Goal: Task Accomplishment & Management: Manage account settings

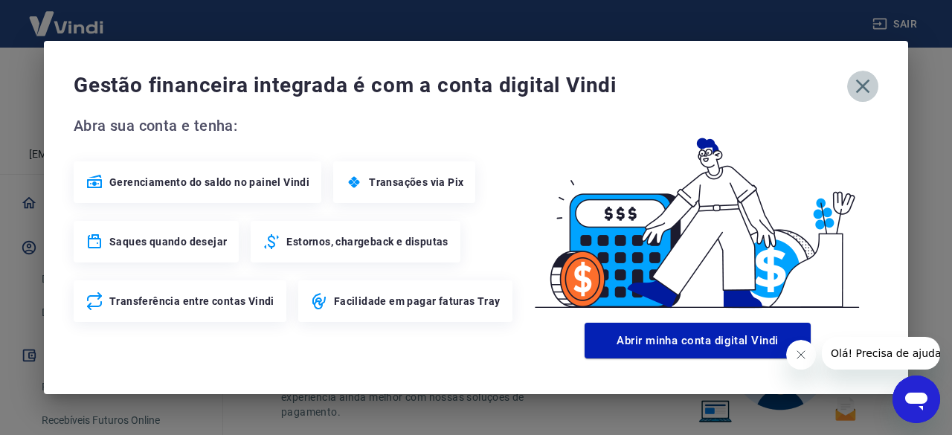
click at [863, 86] on icon "button" at bounding box center [863, 87] width 14 height 14
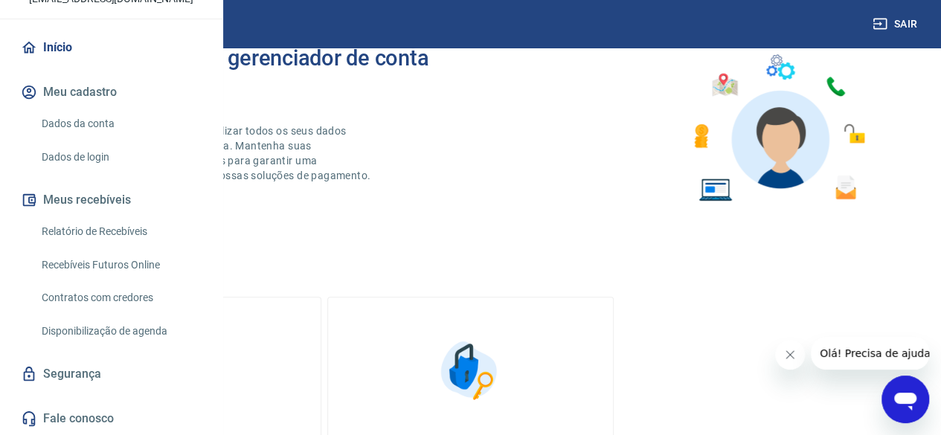
scroll to position [223, 0]
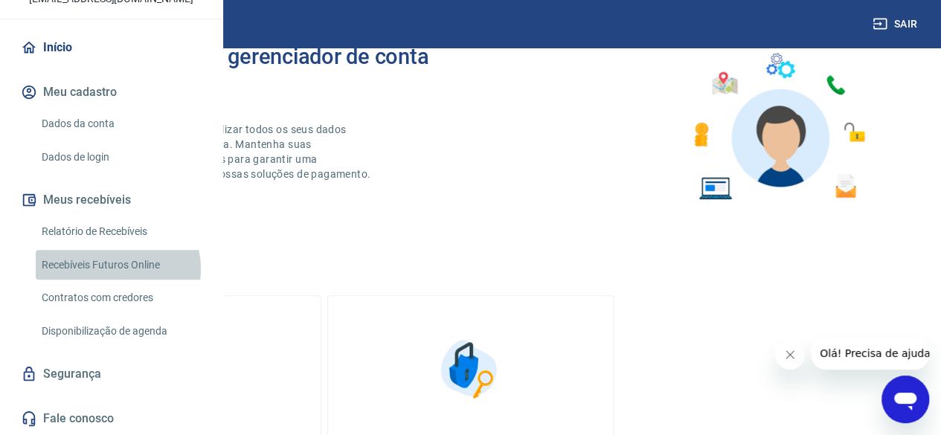
click at [117, 269] on link "Recebíveis Futuros Online" at bounding box center [120, 265] width 169 height 31
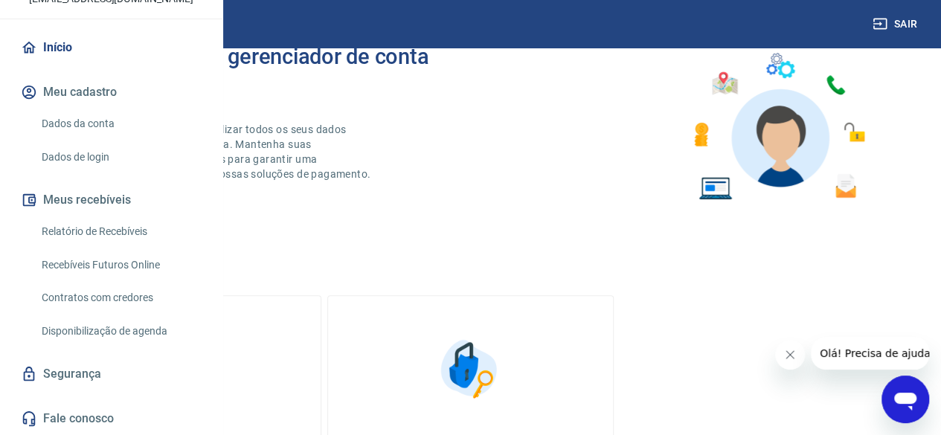
click at [115, 258] on link "Recebíveis Futuros Online" at bounding box center [120, 265] width 169 height 31
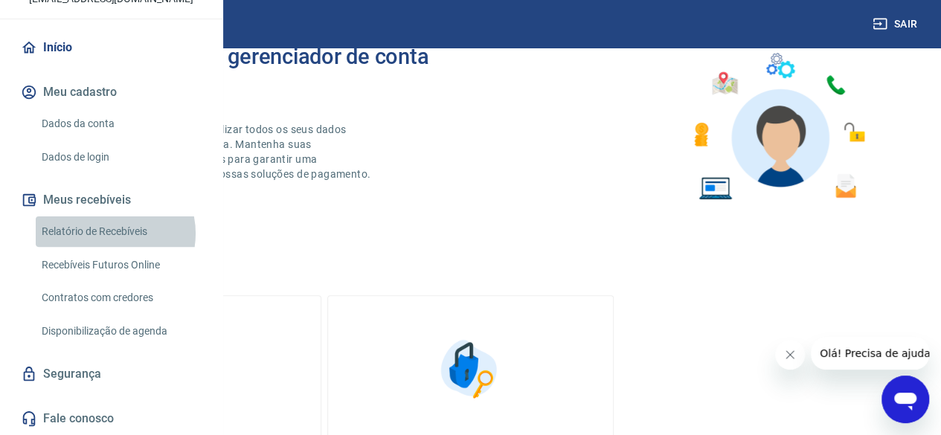
click at [107, 234] on link "Relatório de Recebíveis" at bounding box center [120, 232] width 169 height 31
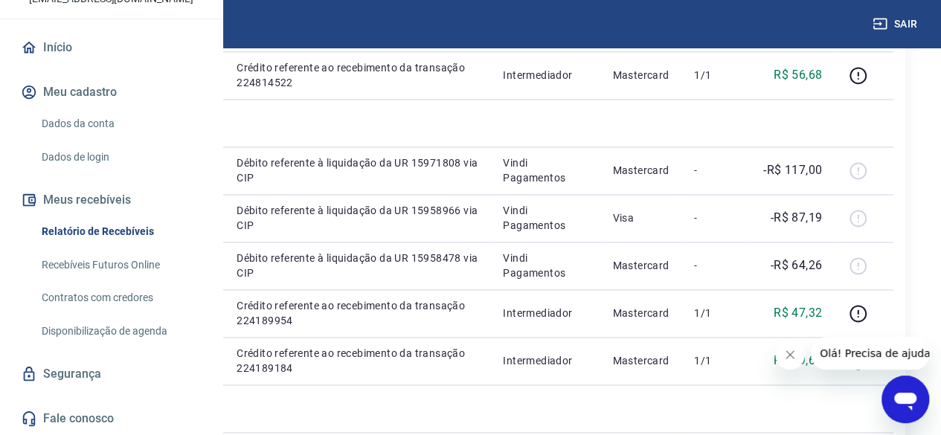
scroll to position [1191, 0]
